Goal: Find specific page/section: Find specific page/section

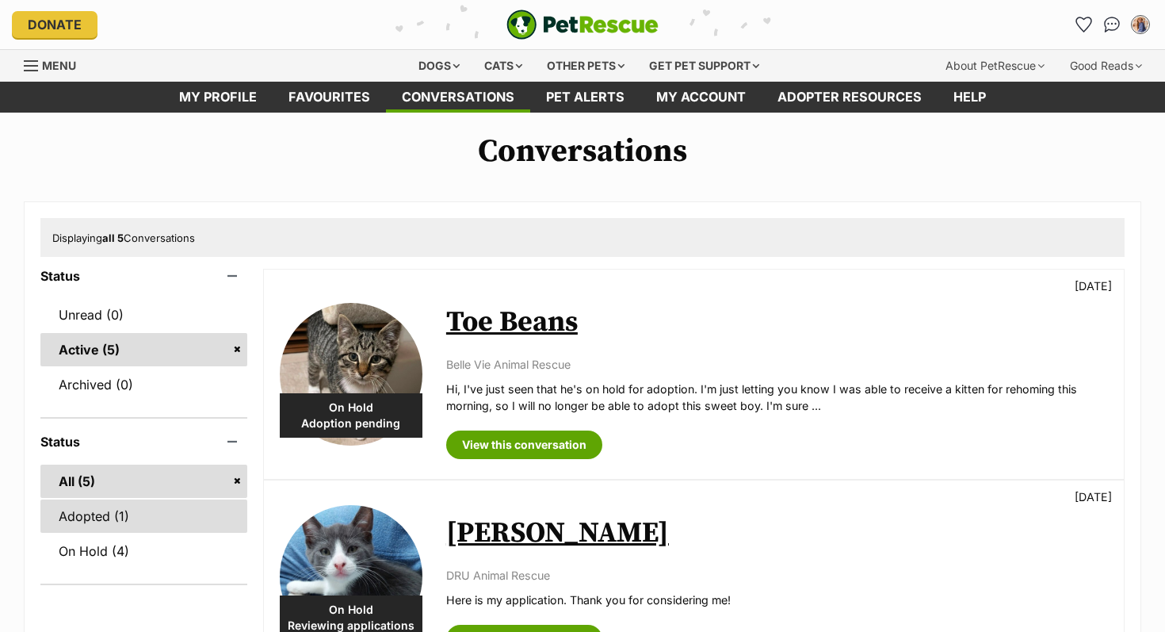
click at [111, 515] on link "Adopted (1)" at bounding box center [143, 515] width 207 height 33
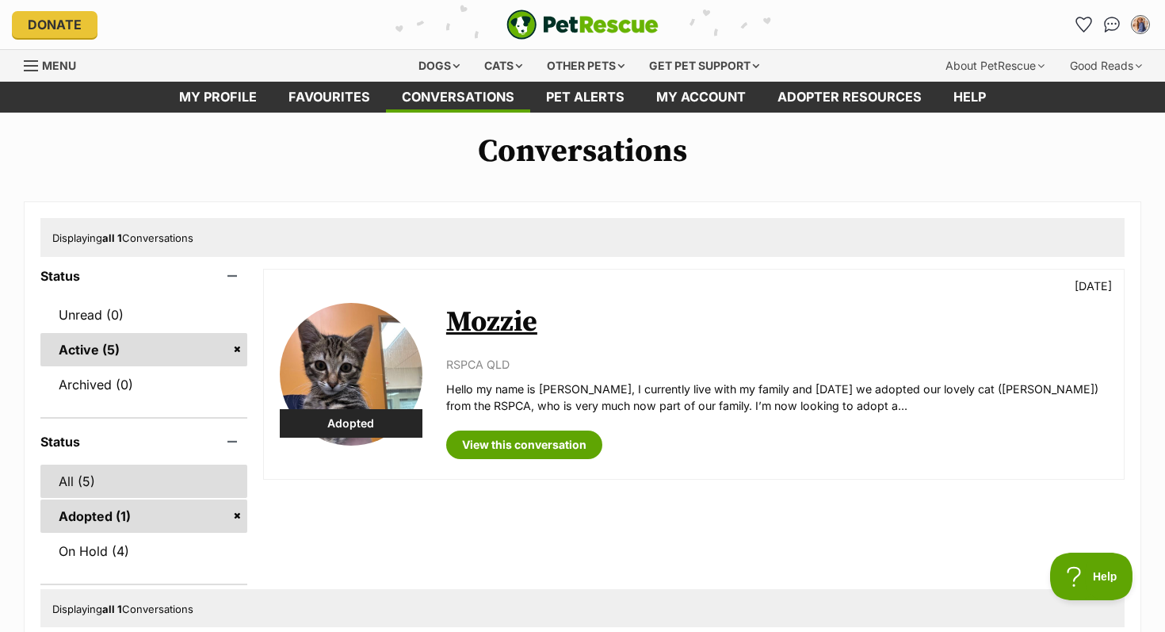
click at [104, 483] on link "All (5)" at bounding box center [143, 481] width 207 height 33
